Goal: Task Accomplishment & Management: Use online tool/utility

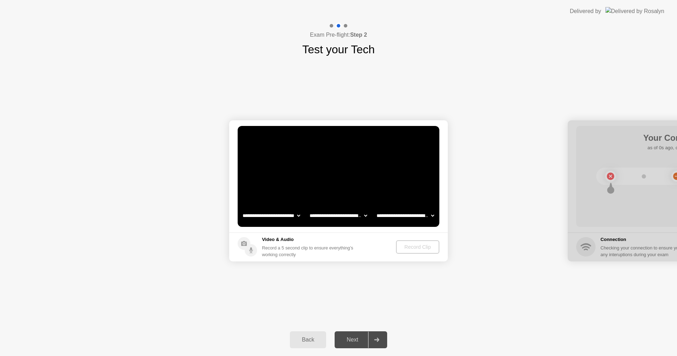
select select "**********"
select select "*******"
click at [413, 247] on div "Record Clip" at bounding box center [418, 247] width 38 height 6
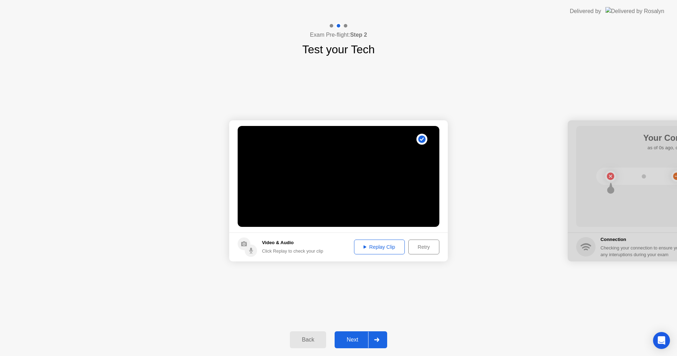
click at [382, 250] on div "Replay Clip" at bounding box center [379, 247] width 46 height 6
click at [351, 336] on div "Next" at bounding box center [352, 339] width 31 height 6
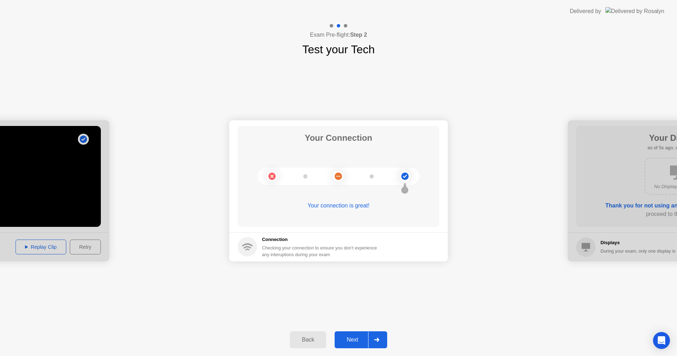
click at [351, 336] on div "Next" at bounding box center [352, 339] width 31 height 6
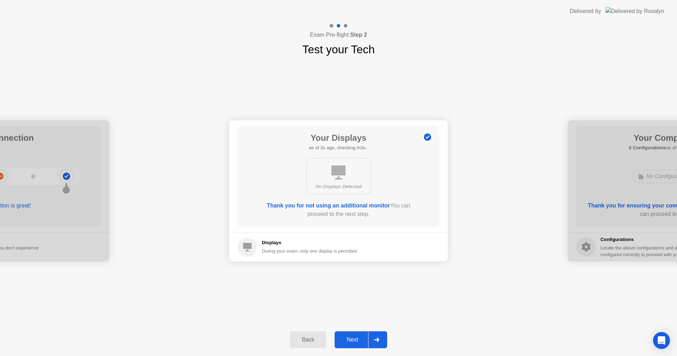
click at [351, 336] on div "Next" at bounding box center [352, 339] width 31 height 6
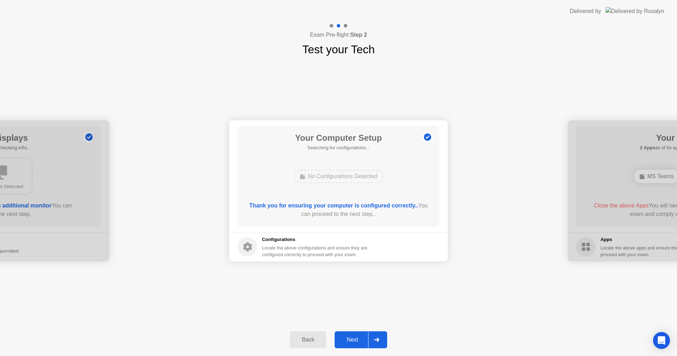
click at [351, 336] on div "Next" at bounding box center [352, 339] width 31 height 6
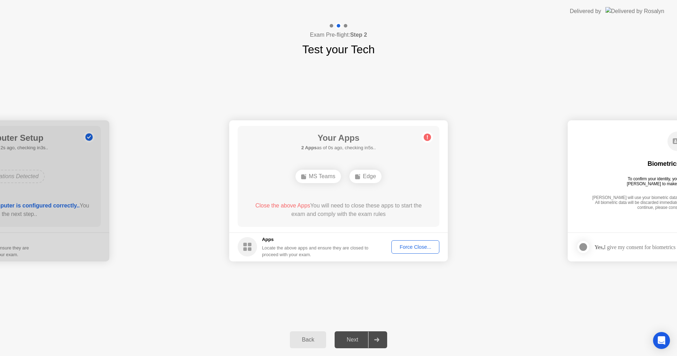
click at [417, 247] on div "Force Close..." at bounding box center [415, 247] width 43 height 6
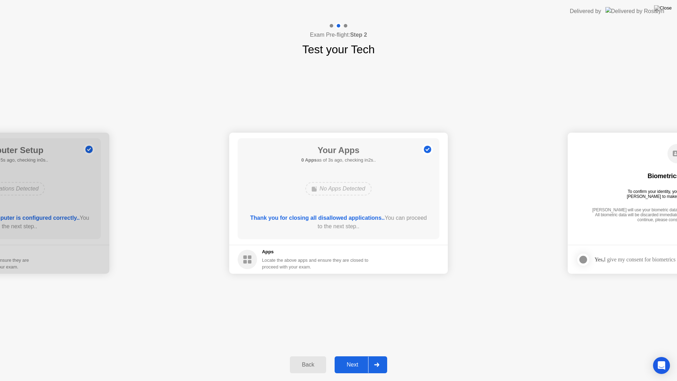
click at [351, 355] on div "Next" at bounding box center [352, 364] width 31 height 6
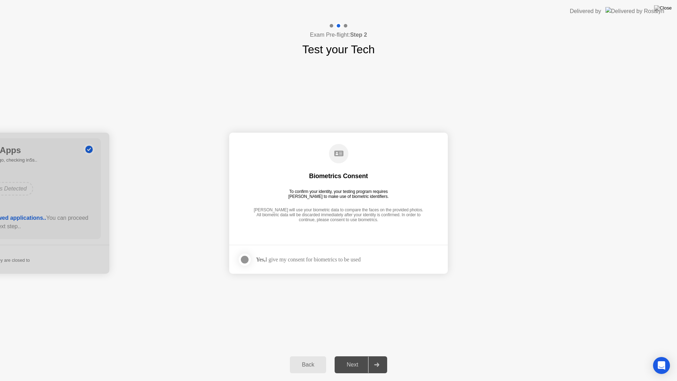
click at [245, 258] on div at bounding box center [244, 259] width 8 height 8
click at [355, 355] on div "Next" at bounding box center [352, 364] width 31 height 6
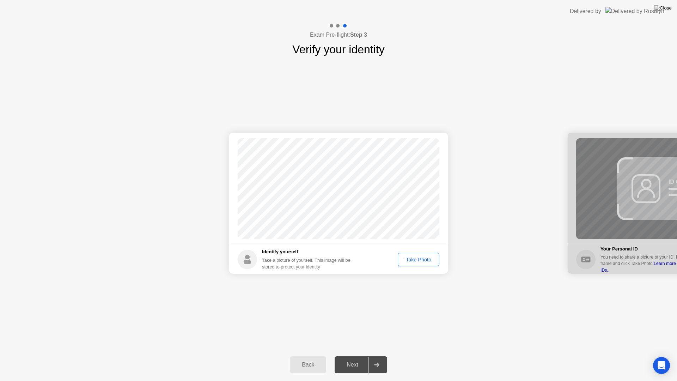
click at [418, 261] on div "Take Photo" at bounding box center [418, 260] width 37 height 6
click at [355, 355] on div "Next" at bounding box center [352, 364] width 31 height 6
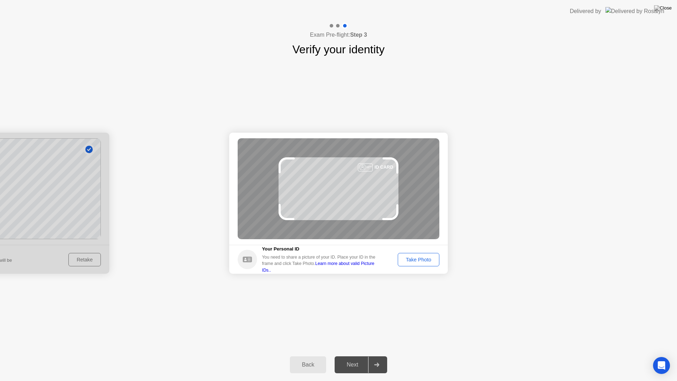
click at [355, 355] on div "Next" at bounding box center [352, 364] width 31 height 6
click at [414, 262] on div "Take Photo" at bounding box center [418, 260] width 37 height 6
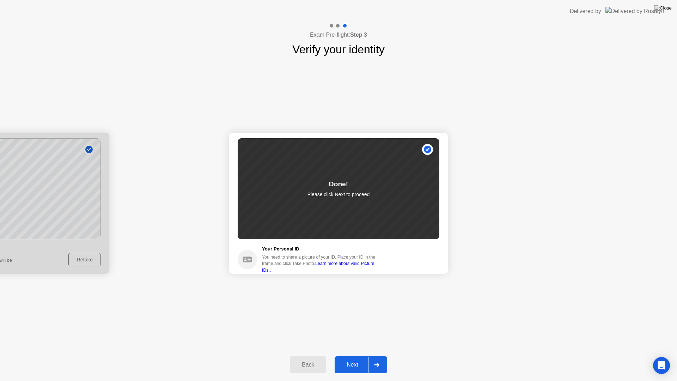
click at [352, 355] on div "Next" at bounding box center [352, 364] width 31 height 6
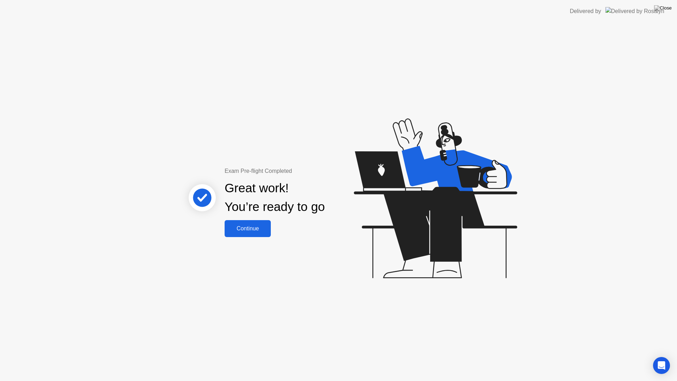
click at [258, 233] on button "Continue" at bounding box center [248, 228] width 46 height 17
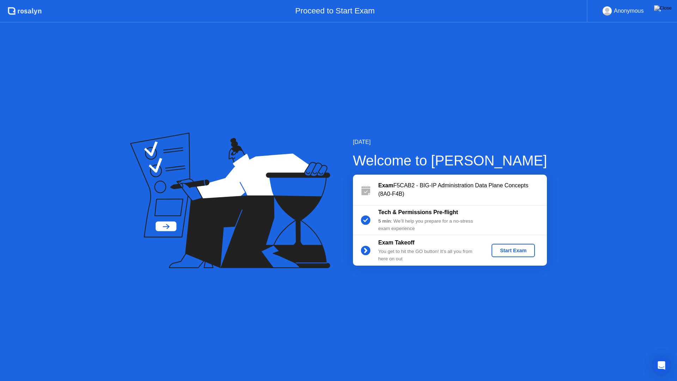
click at [507, 250] on div "Start Exam" at bounding box center [513, 250] width 38 height 6
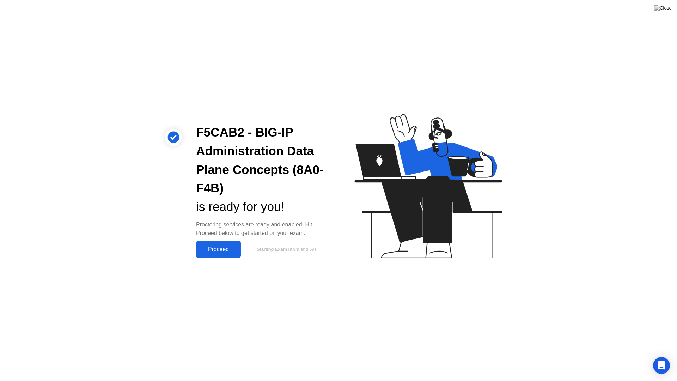
click at [227, 246] on div "Proceed" at bounding box center [218, 249] width 41 height 6
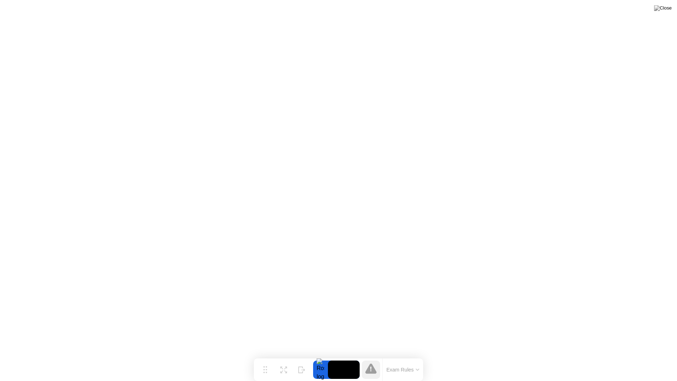
click at [419, 355] on button "Exam Rules" at bounding box center [402, 369] width 37 height 6
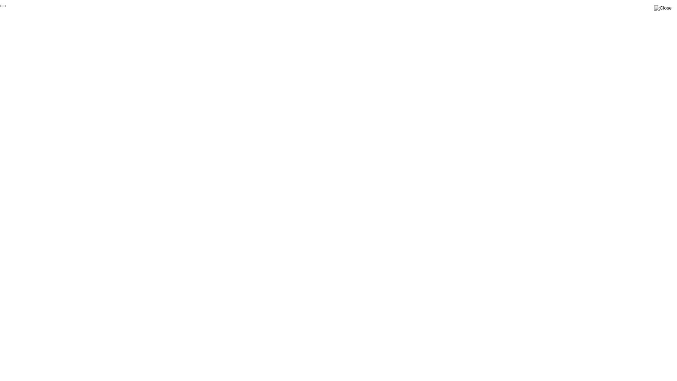
click div "End Proctoring Session"
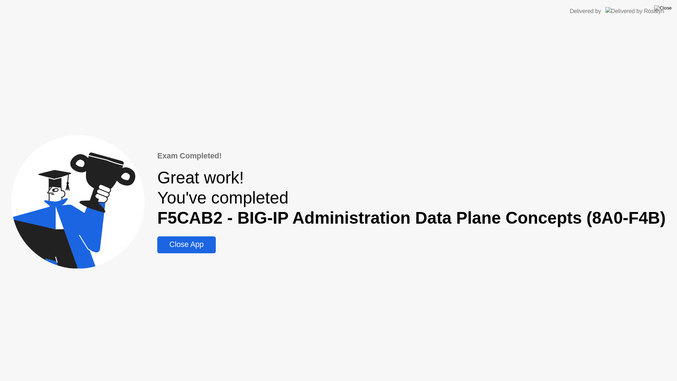
click at [208, 244] on div "Close App" at bounding box center [186, 244] width 54 height 9
